Goal: Information Seeking & Learning: Learn about a topic

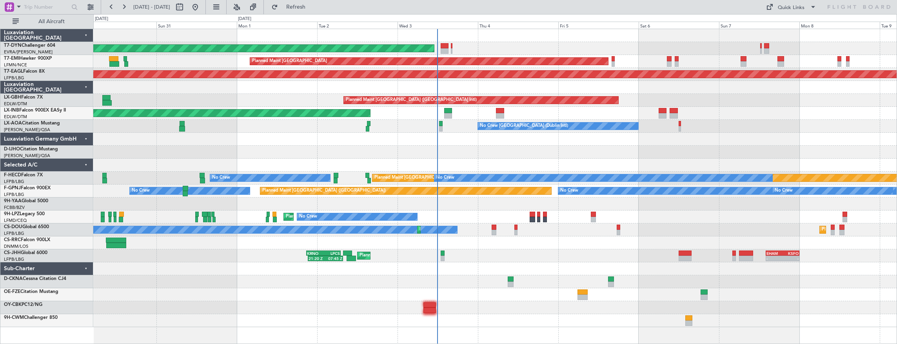
click at [442, 256] on div "Planned Maint [GEOGRAPHIC_DATA] ([GEOGRAPHIC_DATA]) 21:20 Z 07:45 Z KRNO 20:50 …" at bounding box center [495, 255] width 804 height 13
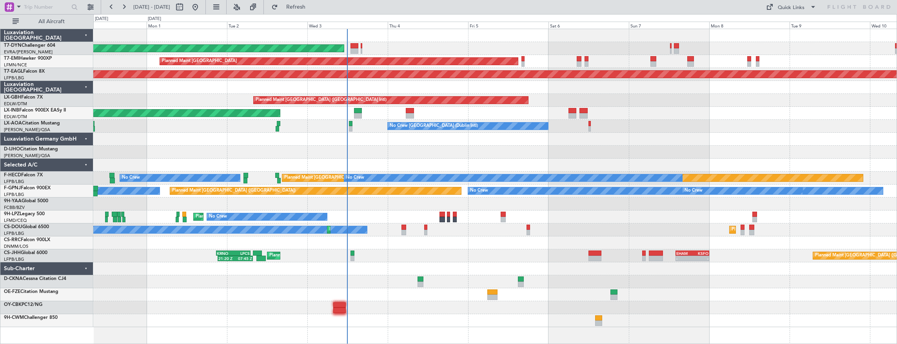
click at [376, 212] on div "Planned Maint Nice ([GEOGRAPHIC_DATA]) No Crew No Crew" at bounding box center [495, 216] width 804 height 13
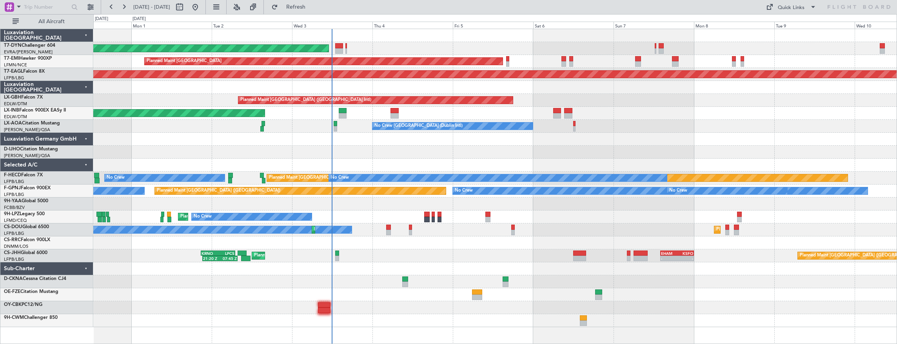
click at [515, 225] on div "AOG Maint Riga (Riga Intl) Planned Maint [GEOGRAPHIC_DATA] Grounded [US_STATE] …" at bounding box center [495, 178] width 804 height 298
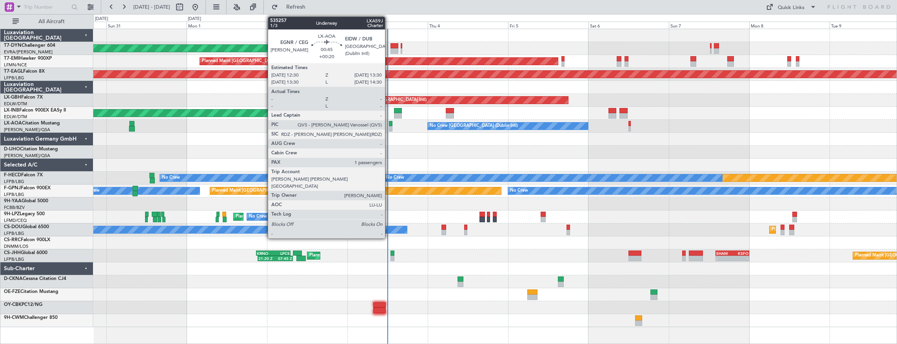
click at [389, 122] on div at bounding box center [391, 123] width 4 height 5
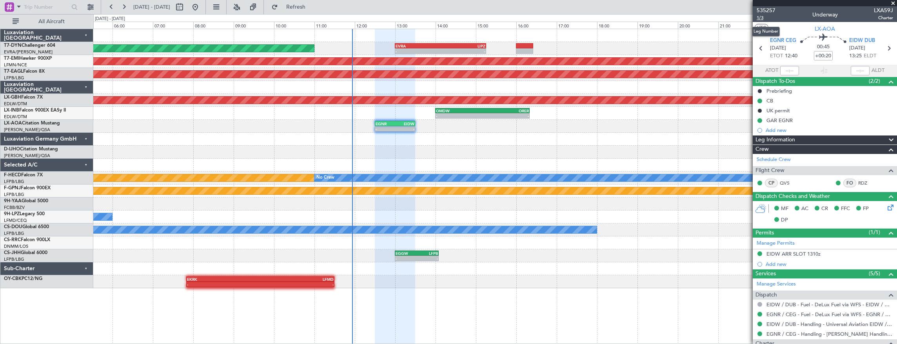
click at [760, 17] on span "1/3" at bounding box center [766, 18] width 19 height 7
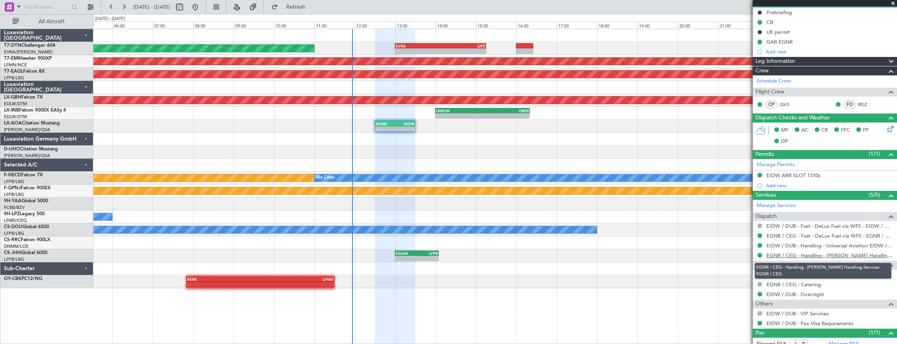
click at [817, 252] on link "EGNR / CEG - Handling - [PERSON_NAME] Handling Services EGNR / CEG" at bounding box center [830, 255] width 127 height 7
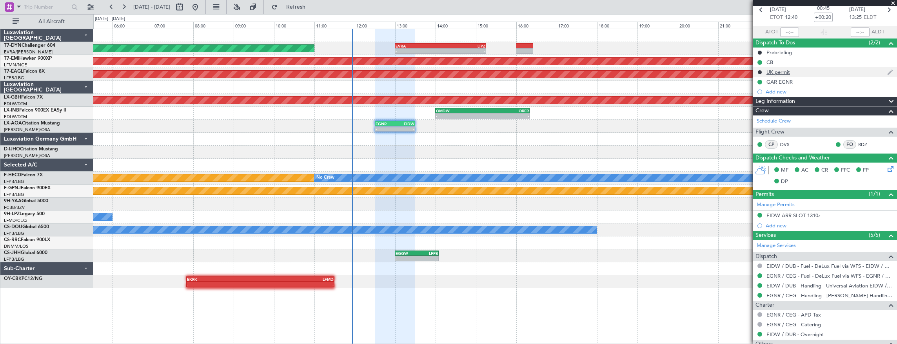
scroll to position [0, 0]
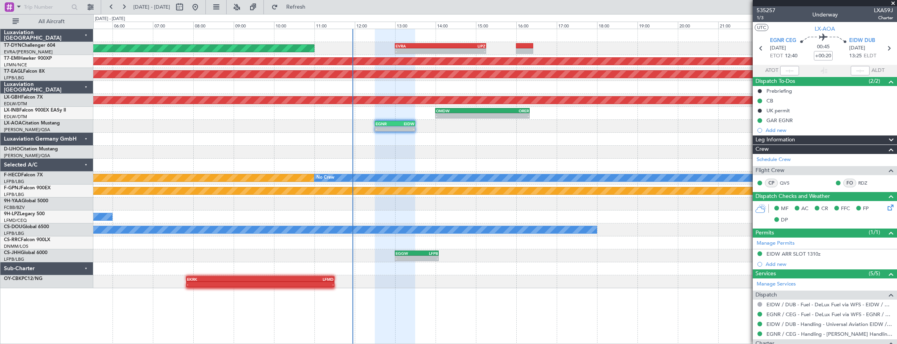
drag, startPoint x: 328, startPoint y: 237, endPoint x: 321, endPoint y: 244, distance: 10.0
click at [451, 146] on div at bounding box center [495, 151] width 804 height 13
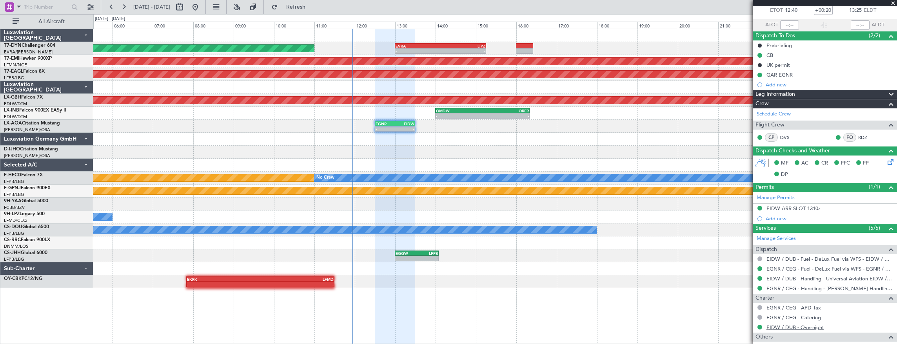
scroll to position [100, 0]
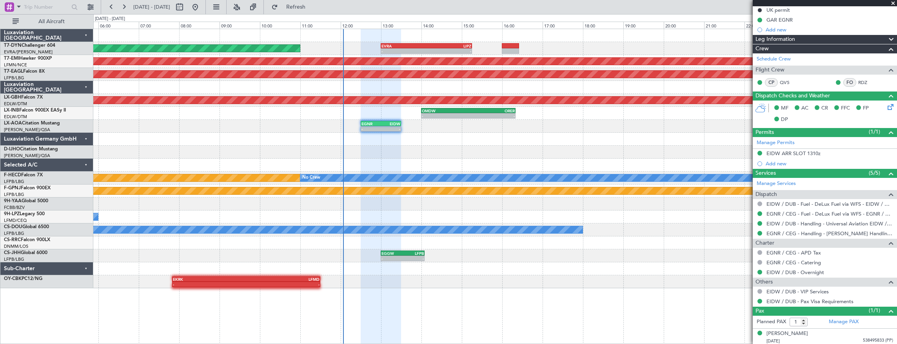
click at [426, 149] on div at bounding box center [495, 151] width 804 height 13
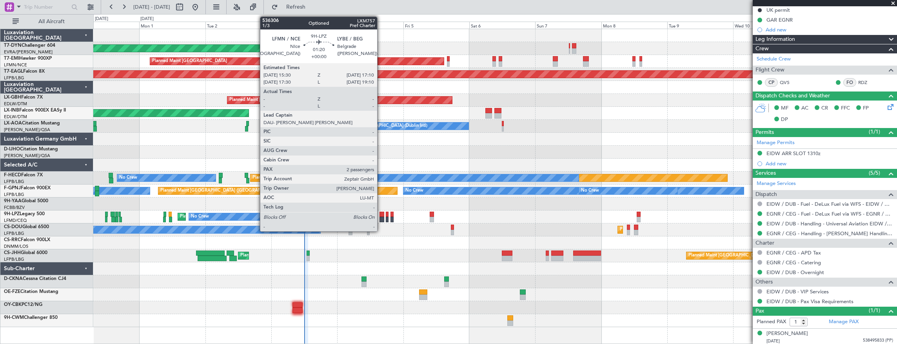
click at [381, 212] on div at bounding box center [382, 213] width 5 height 5
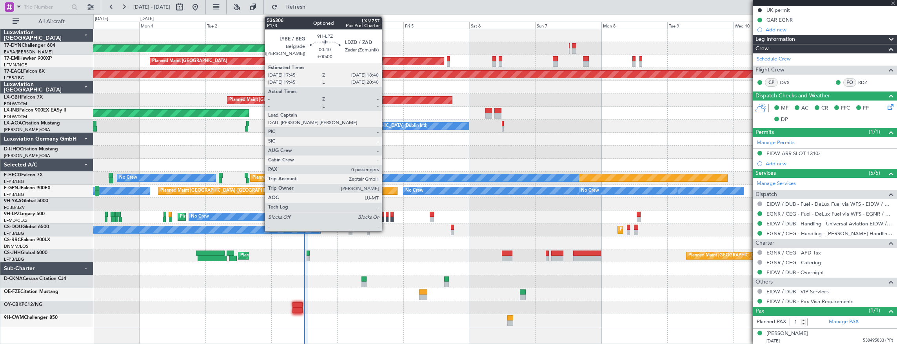
type input "2"
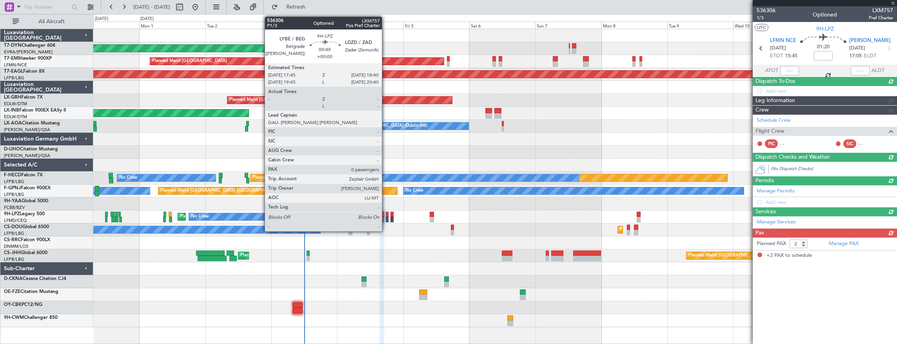
scroll to position [0, 0]
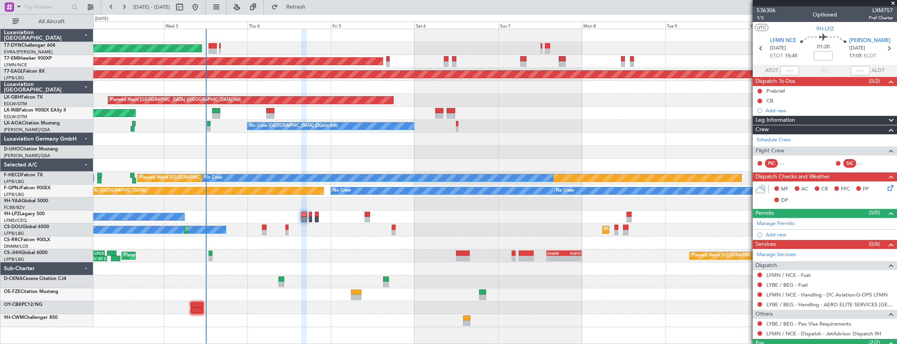
click at [321, 233] on div "No Crew Planned Maint [GEOGRAPHIC_DATA] ([GEOGRAPHIC_DATA]) Planned Maint [GEOG…" at bounding box center [495, 229] width 804 height 13
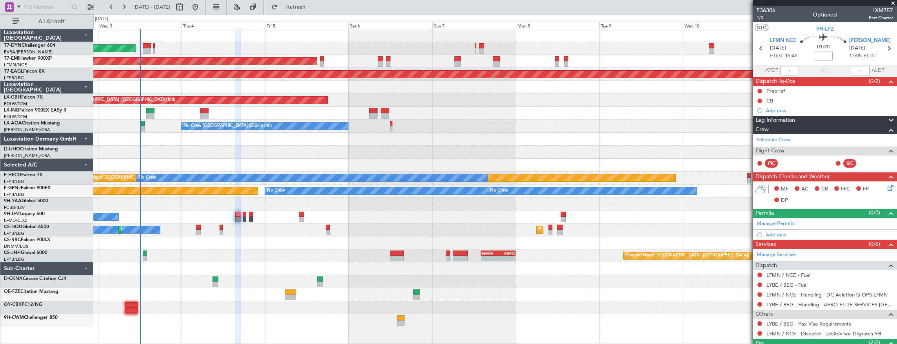
click at [244, 227] on div "No Crew Planned Maint [GEOGRAPHIC_DATA] ([GEOGRAPHIC_DATA]) Planned Maint [GEOG…" at bounding box center [495, 229] width 804 height 13
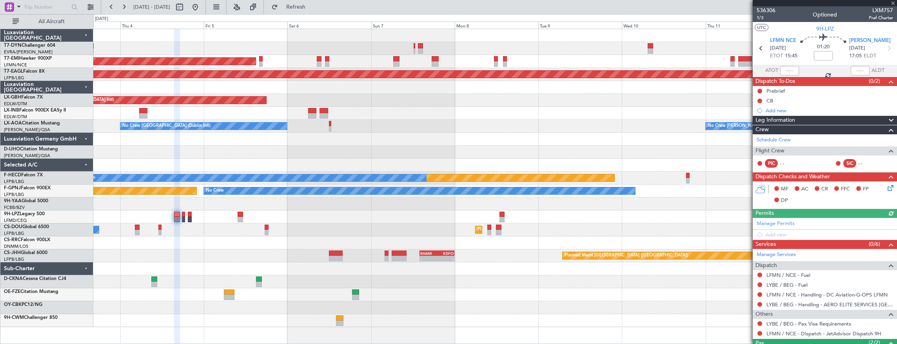
click at [200, 226] on div "Planned Maint [GEOGRAPHIC_DATA] ([GEOGRAPHIC_DATA]) No Crew Planned Maint [GEOG…" at bounding box center [495, 229] width 804 height 13
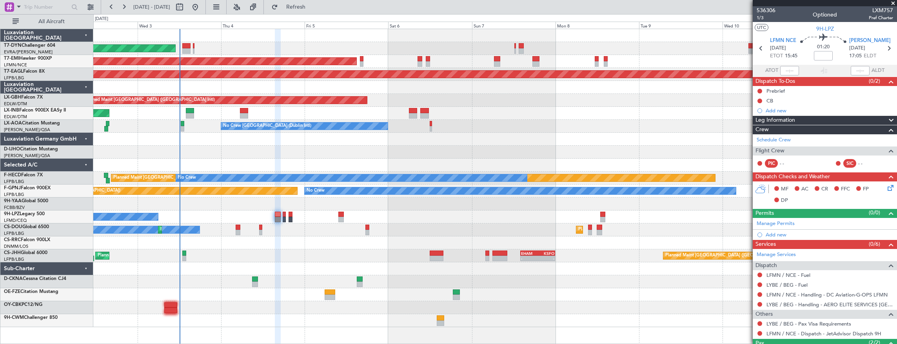
click at [298, 232] on div "Planned Maint [GEOGRAPHIC_DATA] ([GEOGRAPHIC_DATA]) No Crew Planned Maint [GEOG…" at bounding box center [495, 229] width 804 height 13
